Goal: Check status: Check status

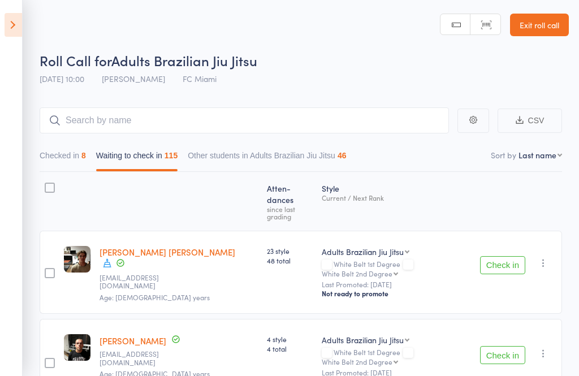
click at [537, 25] on link "Exit roll call" at bounding box center [539, 25] width 59 height 23
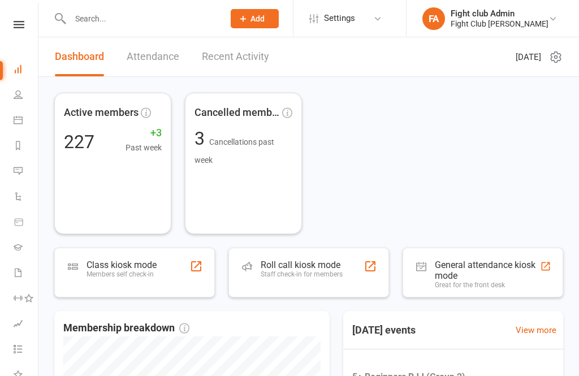
click at [149, 18] on input "text" at bounding box center [141, 19] width 149 height 16
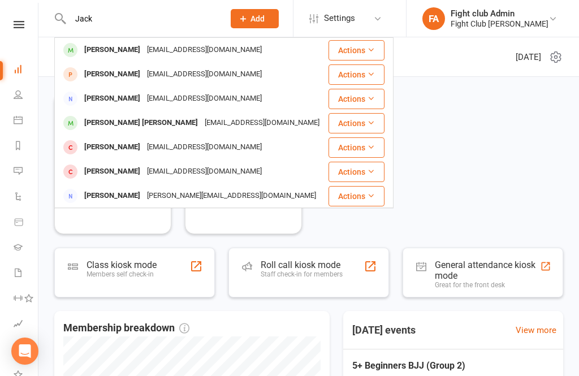
type input "Jack"
click at [105, 50] on div "[PERSON_NAME]" at bounding box center [112, 50] width 63 height 16
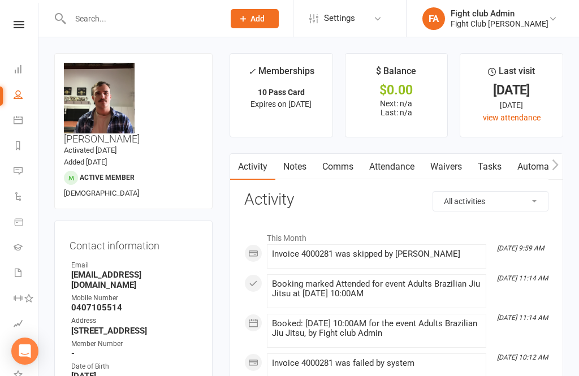
click at [389, 166] on link "Attendance" at bounding box center [391, 167] width 61 height 26
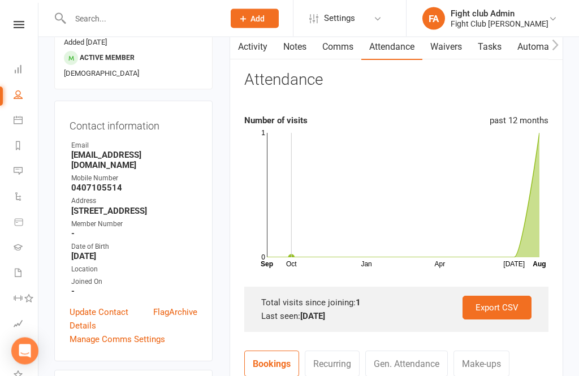
scroll to position [120, 0]
click at [546, 144] on icon "Oct Jan Apr [DATE] Month Sep Aug 0 1" at bounding box center [396, 197] width 304 height 141
click at [542, 184] on icon "Oct Jan Apr [DATE] Month Sep Aug 0 1" at bounding box center [396, 197] width 304 height 141
click at [540, 223] on icon "Oct Jan Apr [DATE] Month Sep Aug 0 1" at bounding box center [396, 197] width 304 height 141
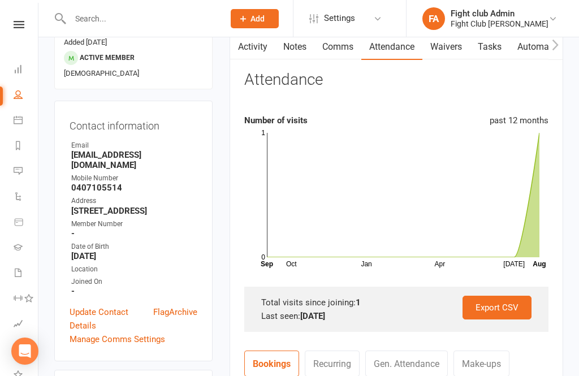
click at [533, 232] on icon at bounding box center [403, 195] width 272 height 124
click at [526, 222] on icon at bounding box center [403, 195] width 272 height 124
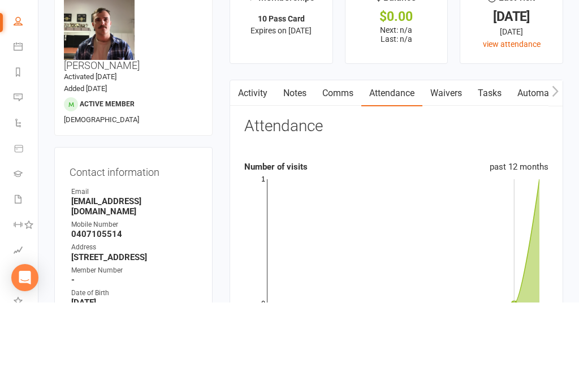
scroll to position [118, 0]
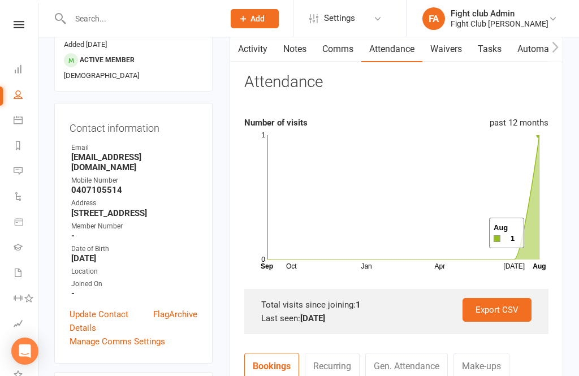
click at [538, 233] on icon at bounding box center [403, 197] width 272 height 124
click at [524, 248] on icon at bounding box center [403, 197] width 272 height 124
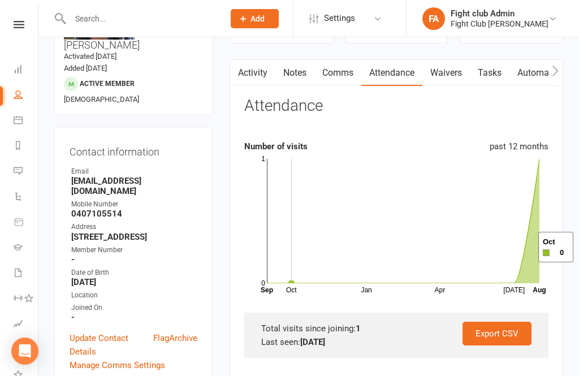
scroll to position [93, 0]
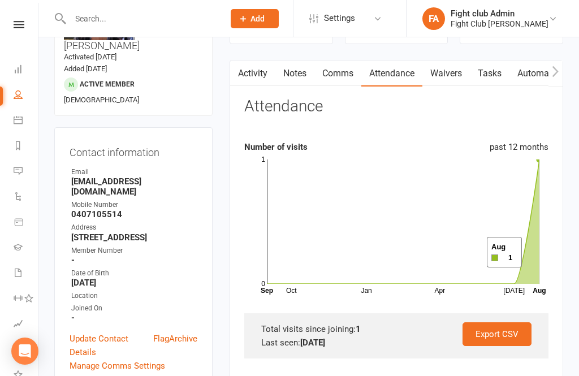
click at [536, 253] on icon at bounding box center [403, 221] width 272 height 124
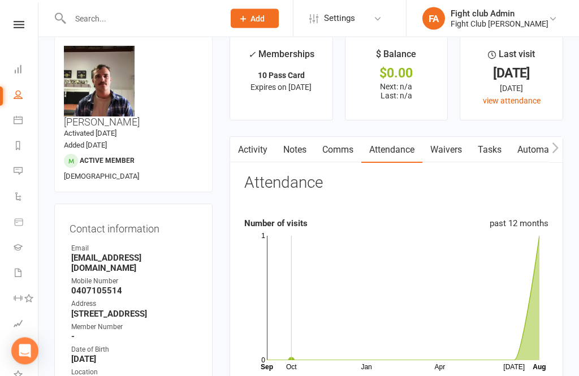
scroll to position [17, 0]
